Goal: Task Accomplishment & Management: Use online tool/utility

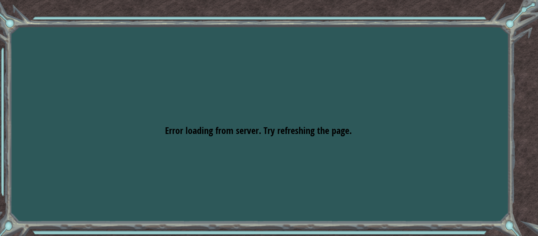
click at [333, 94] on div "Goals Error loading from server. Try refreshing the page. You'll need to join a…" at bounding box center [269, 118] width 538 height 236
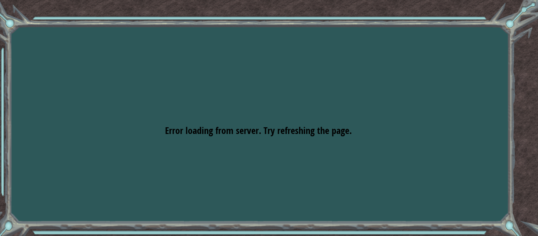
click at [333, 94] on div "Goals Error loading from server. Try refreshing the page. You'll need to join a…" at bounding box center [269, 118] width 538 height 236
